Goal: Book appointment/travel/reservation

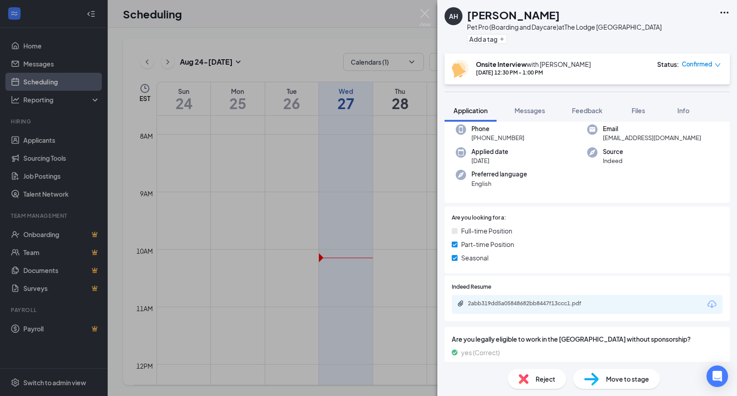
scroll to position [135, 0]
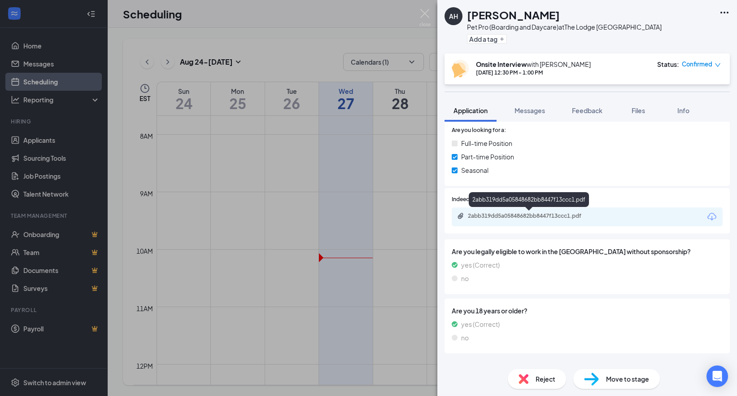
click at [529, 213] on div "2abb319dd5a05848682bb8447f13ccc1.pdf" at bounding box center [531, 215] width 126 height 7
click at [426, 12] on img at bounding box center [425, 18] width 11 height 18
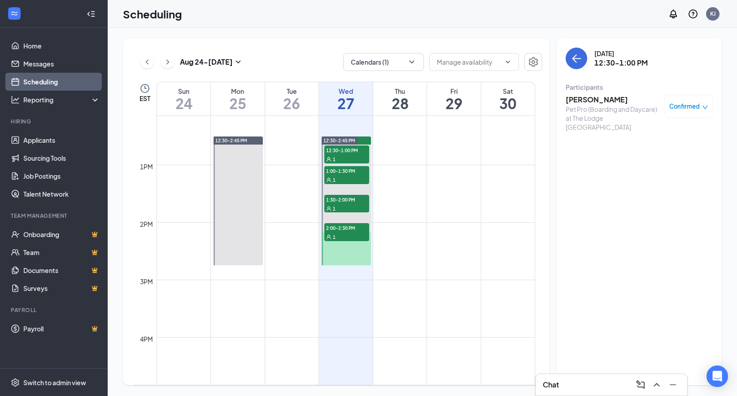
scroll to position [711, 0]
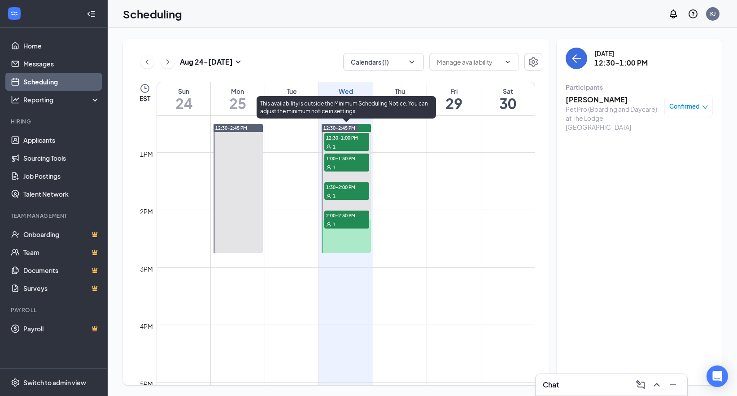
click at [356, 160] on span "1:00-1:30 PM" at bounding box center [347, 158] width 45 height 9
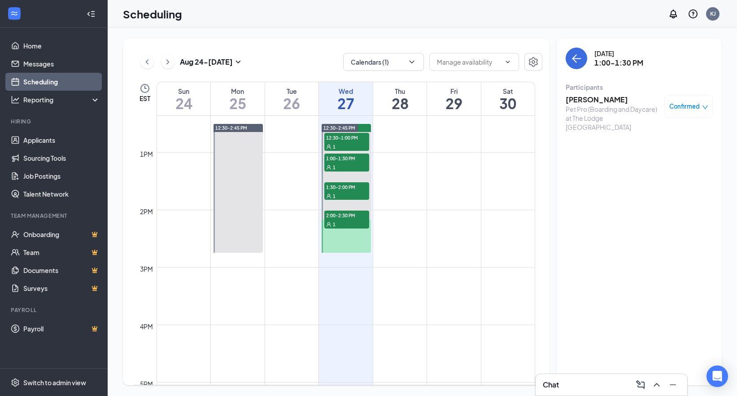
click at [603, 101] on h3 "[PERSON_NAME]" at bounding box center [613, 100] width 94 height 10
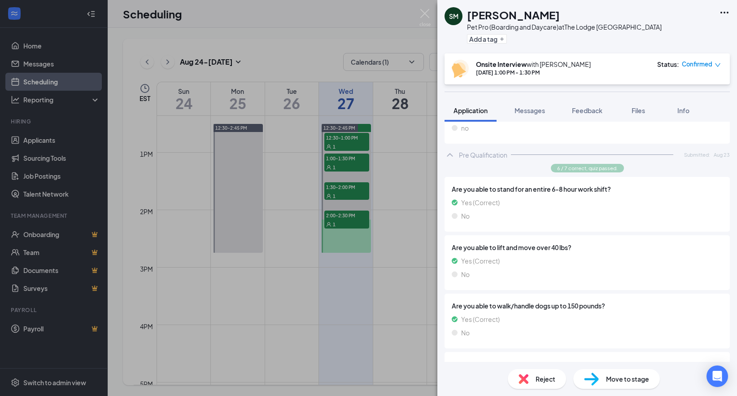
scroll to position [180, 0]
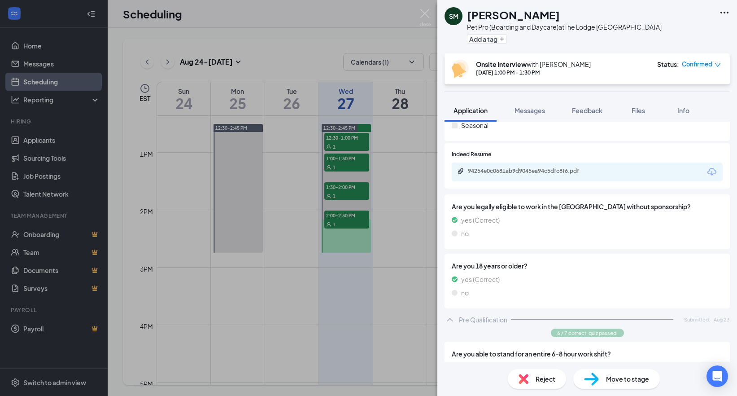
click at [527, 168] on div "94254e0c0681ab9d9045ea94c5dfc8f6.pdf" at bounding box center [531, 170] width 126 height 7
click at [423, 13] on img at bounding box center [425, 18] width 11 height 18
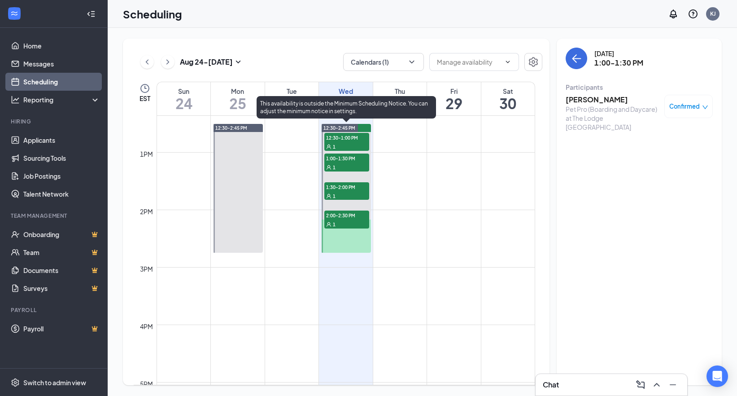
click at [336, 187] on span "1:30-2:00 PM" at bounding box center [347, 186] width 45 height 9
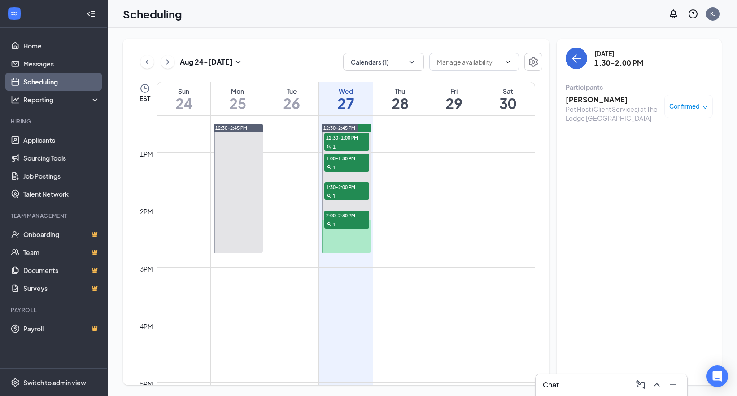
click at [583, 94] on div "[PERSON_NAME] Pet Host (Client Services) at The Lodge [GEOGRAPHIC_DATA] Confirm…" at bounding box center [639, 109] width 147 height 34
click at [584, 96] on h3 "[PERSON_NAME]" at bounding box center [613, 100] width 94 height 10
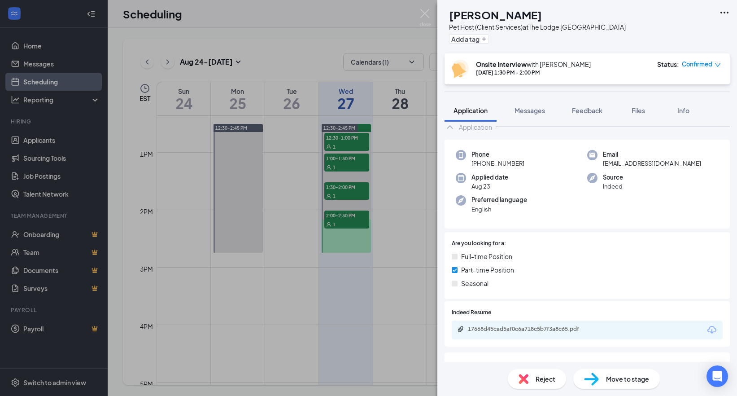
scroll to position [135, 0]
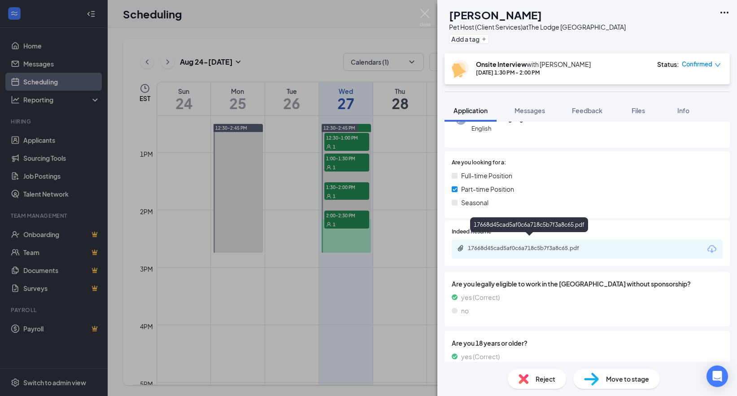
click at [521, 245] on div "17668d45cad5af0c6a718c5b7f3a8c65.pdf" at bounding box center [531, 248] width 126 height 7
click at [423, 17] on img at bounding box center [425, 18] width 11 height 18
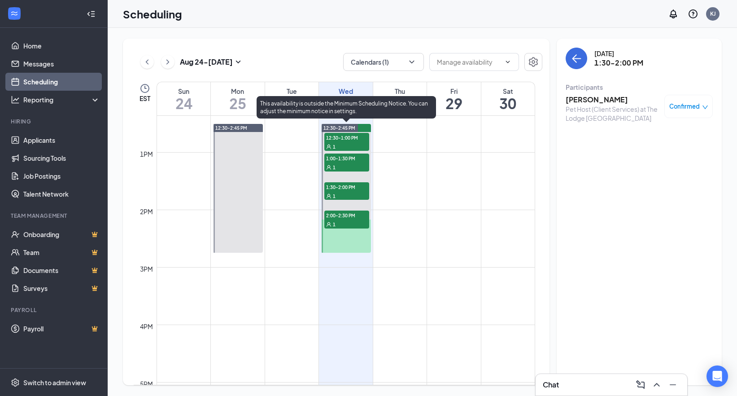
click at [344, 218] on span "2:00-2:30 PM" at bounding box center [347, 215] width 45 height 9
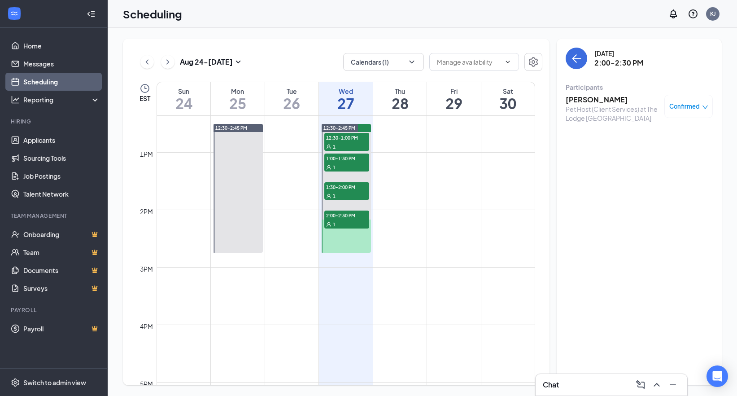
click at [576, 97] on h3 "[PERSON_NAME]" at bounding box center [613, 100] width 94 height 10
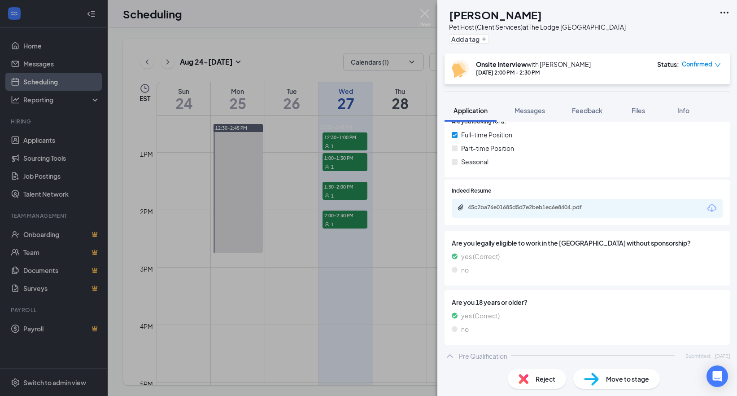
scroll to position [151, 0]
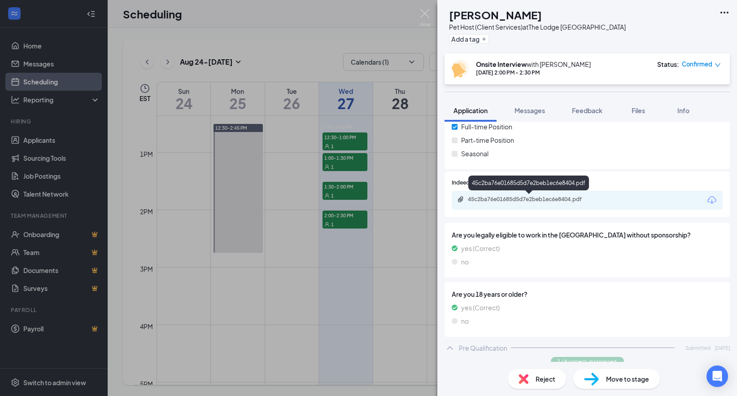
click at [527, 199] on div "45c2ba76e01685d5d7e2beb1ec6e8404.pdf" at bounding box center [531, 199] width 126 height 7
click at [424, 14] on img at bounding box center [425, 18] width 11 height 18
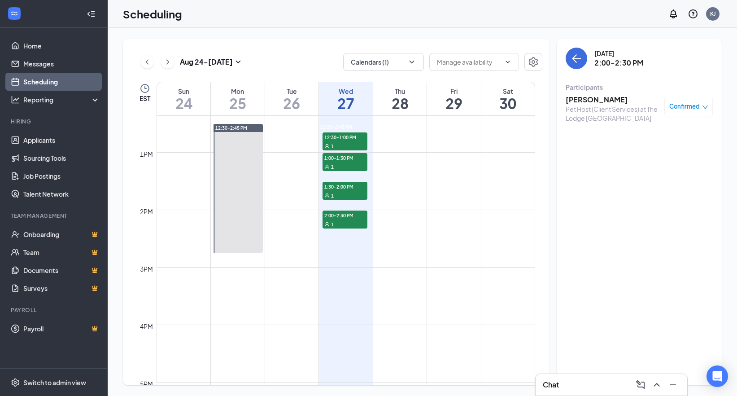
click at [357, 102] on h1 "27" at bounding box center [346, 103] width 54 height 15
